Goal: Book appointment/travel/reservation

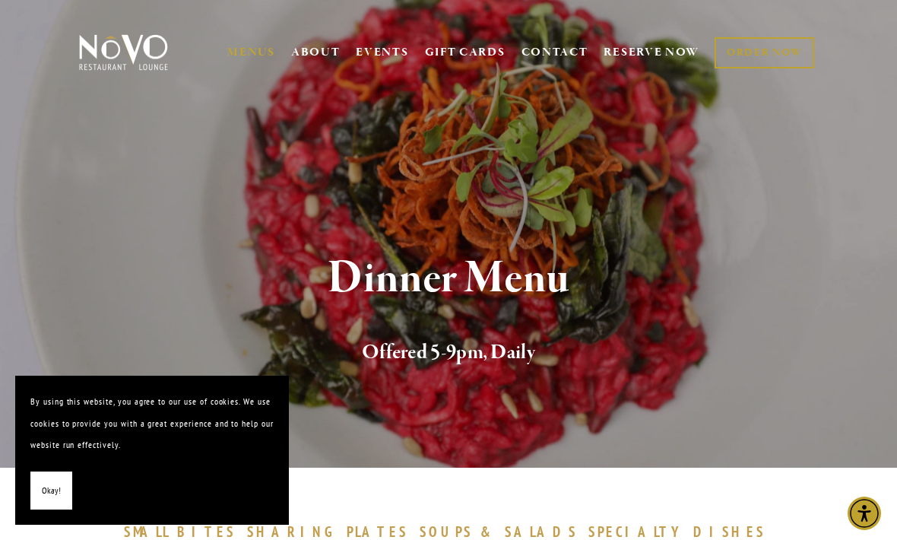
click at [644, 42] on link "RESERVE NOW" at bounding box center [651, 52] width 96 height 29
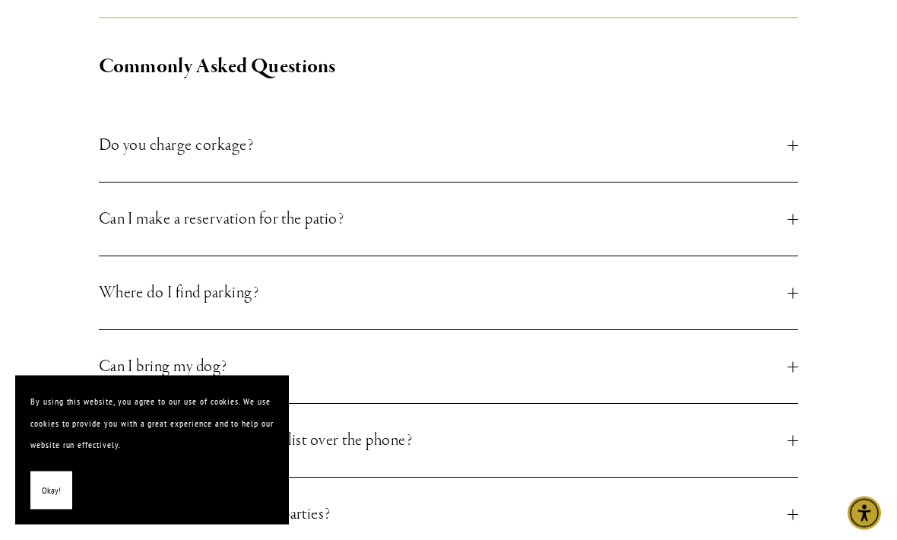
scroll to position [584, 0]
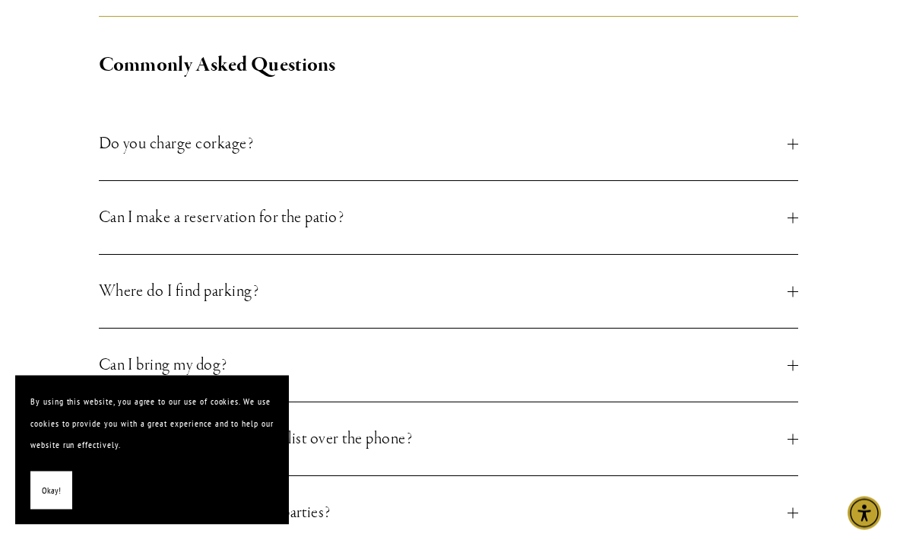
click at [785, 220] on span "Can I make a reservation for the patio?" at bounding box center [443, 217] width 689 height 27
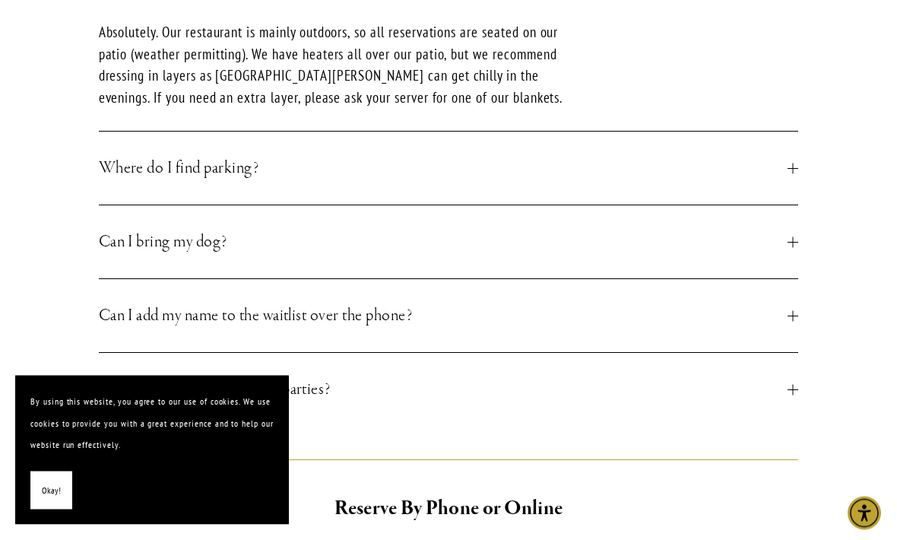
scroll to position [839, 0]
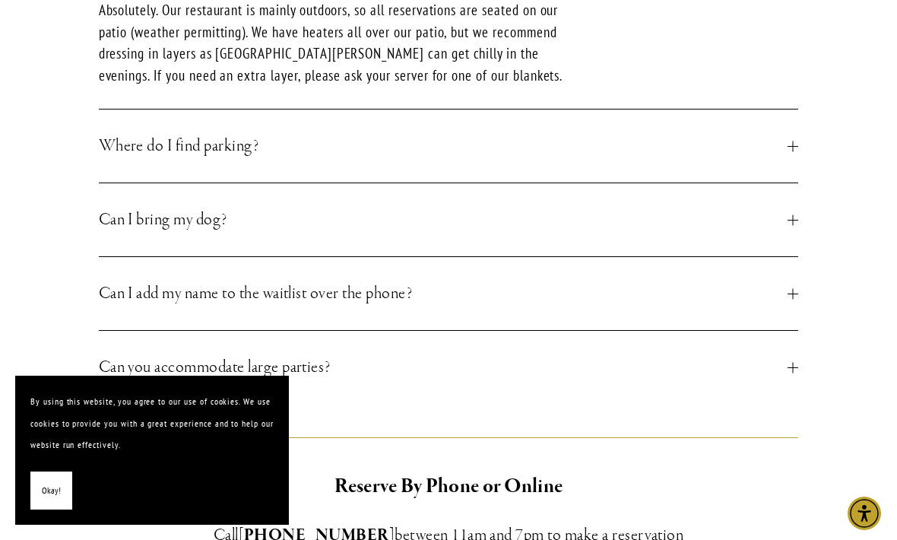
click at [798, 220] on div at bounding box center [792, 219] width 11 height 11
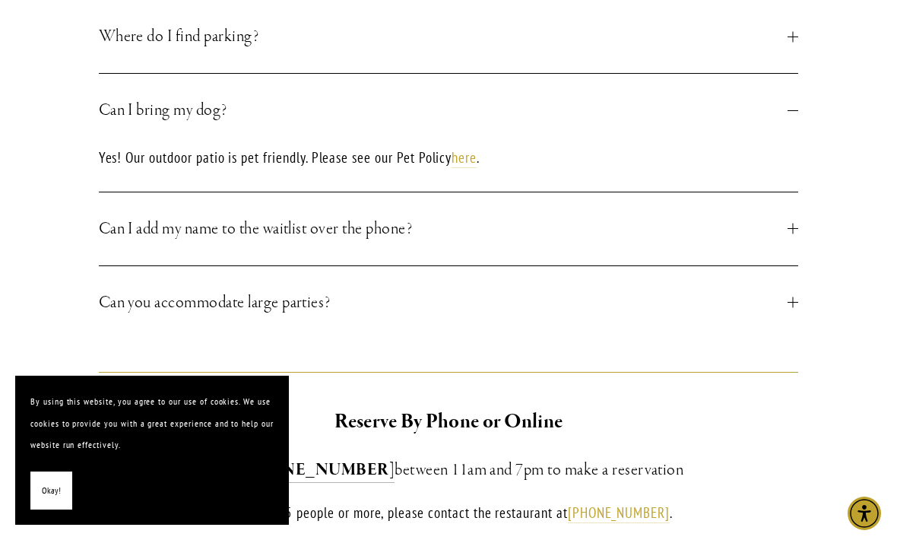
click at [467, 156] on link "here" at bounding box center [463, 158] width 25 height 20
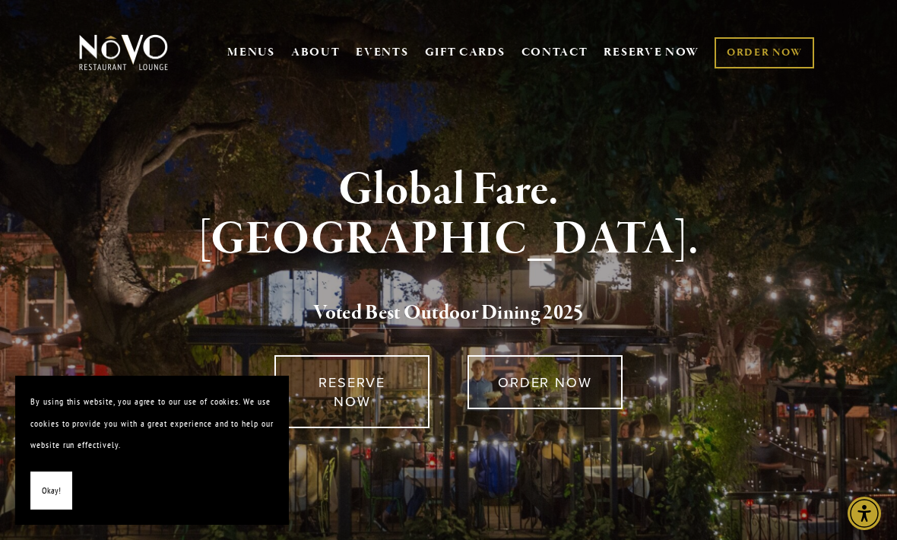
click at [358, 378] on link "RESERVE NOW" at bounding box center [351, 391] width 155 height 73
